Goal: Task Accomplishment & Management: Manage account settings

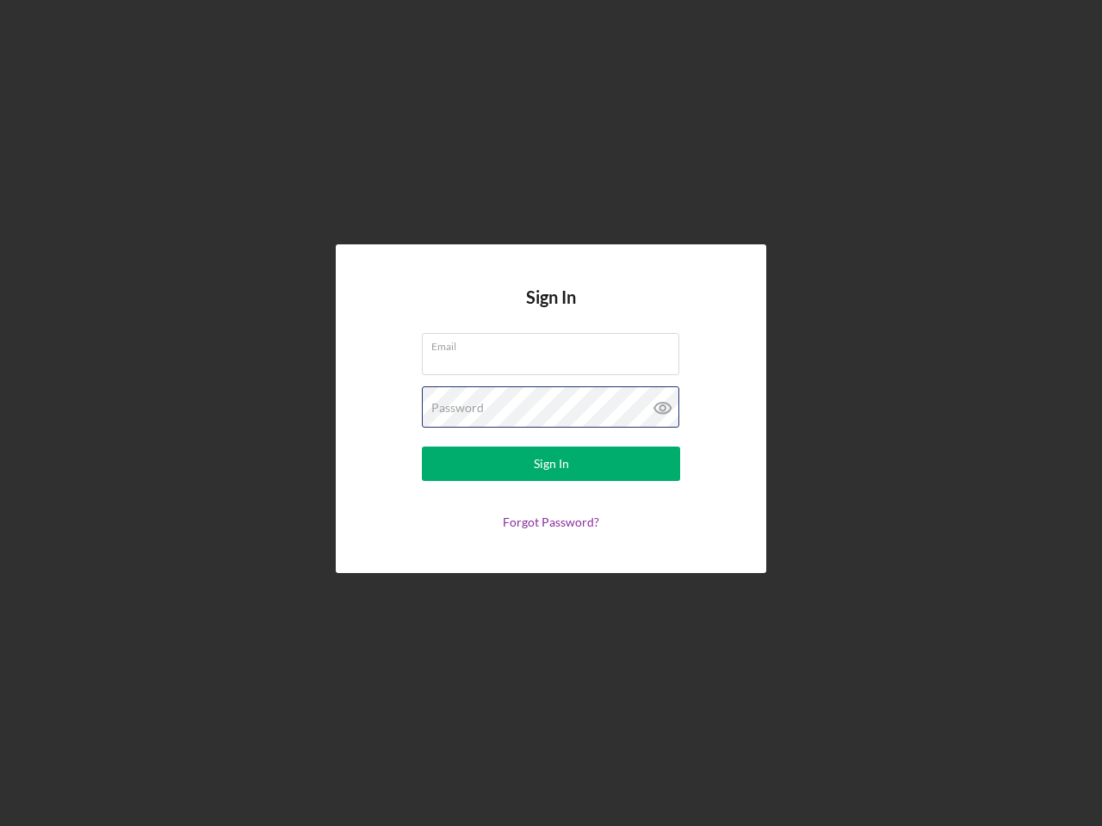
click at [551, 413] on div "Password" at bounding box center [551, 407] width 258 height 43
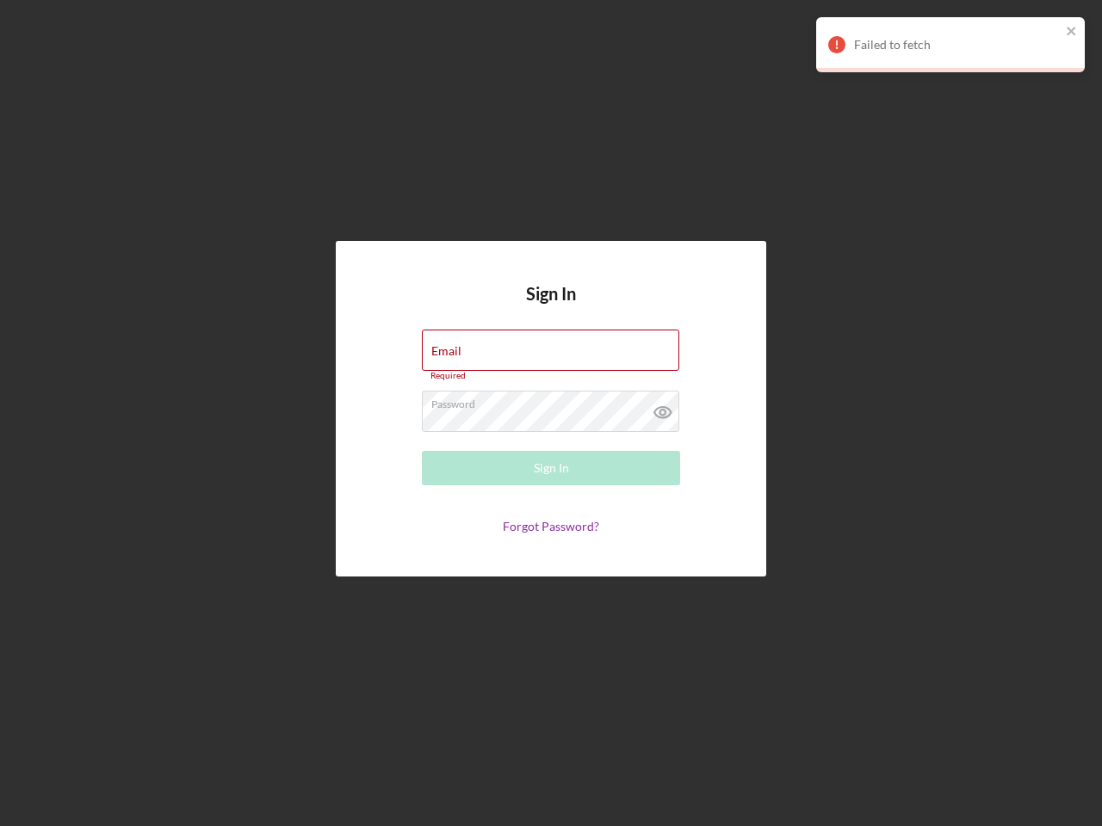
click at [663, 408] on icon at bounding box center [662, 412] width 43 height 43
